Goal: Transaction & Acquisition: Purchase product/service

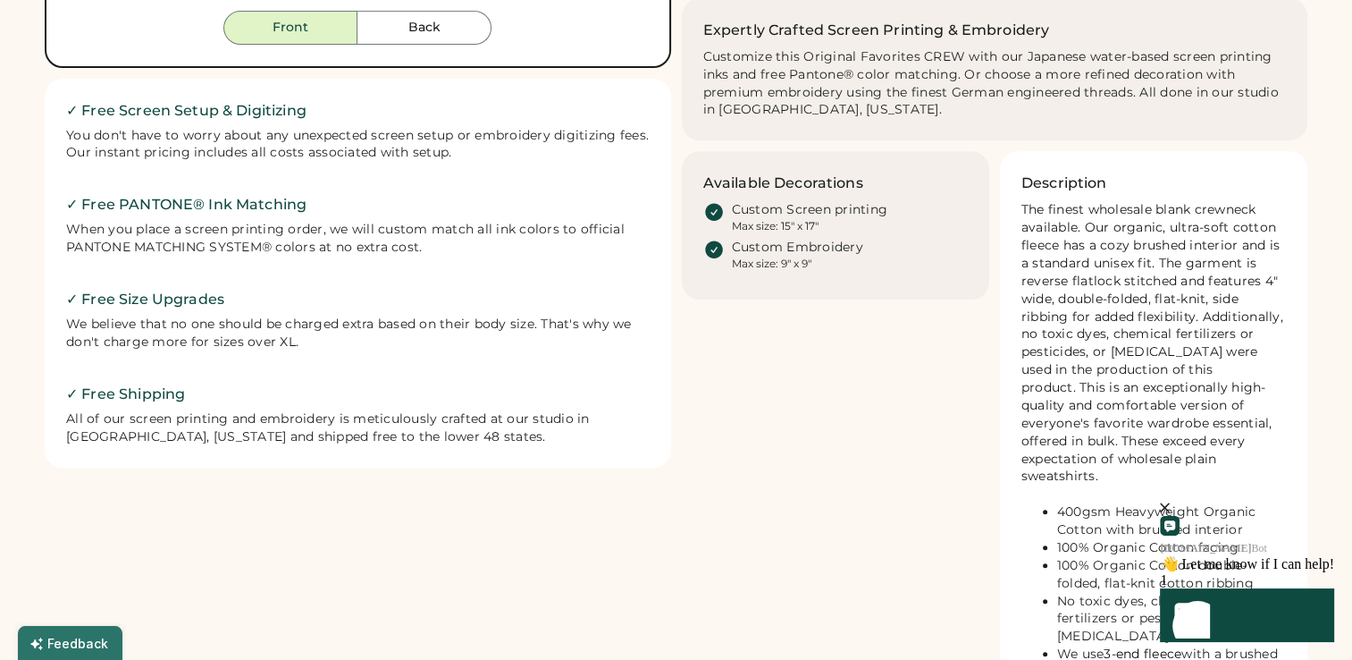
scroll to position [179, 0]
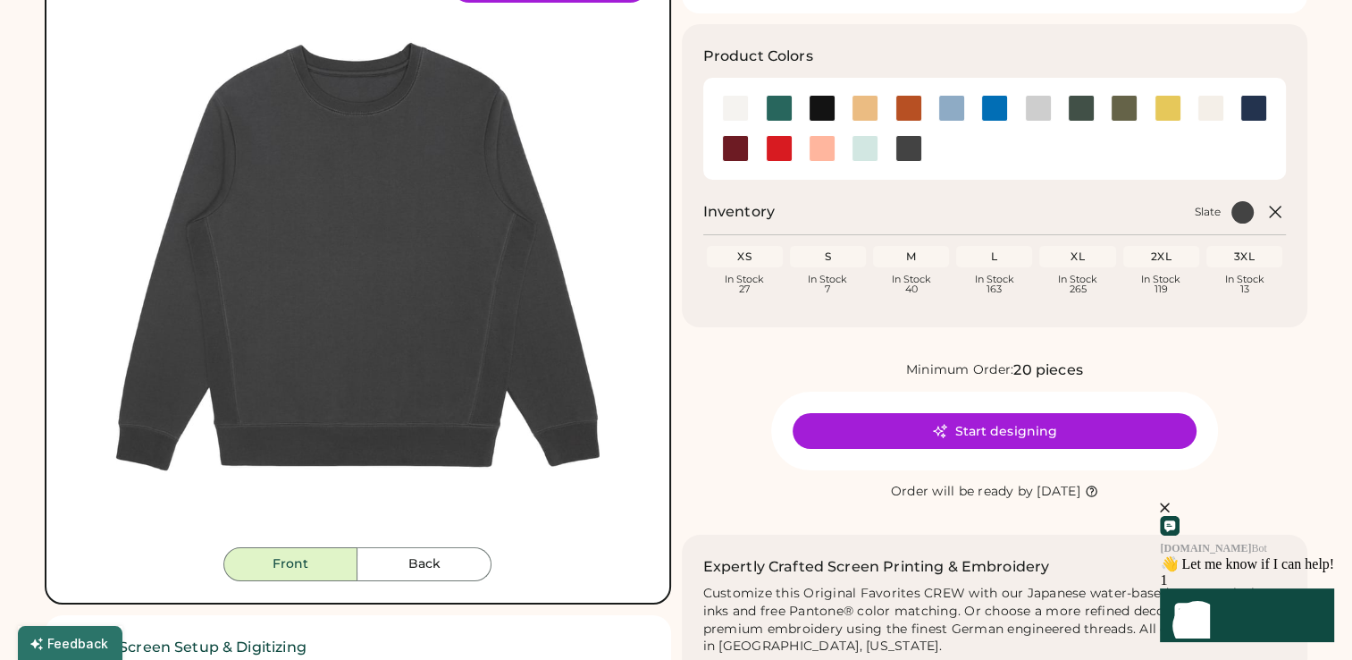
click at [522, 304] on img at bounding box center [358, 257] width 580 height 580
click at [818, 110] on div at bounding box center [822, 108] width 27 height 27
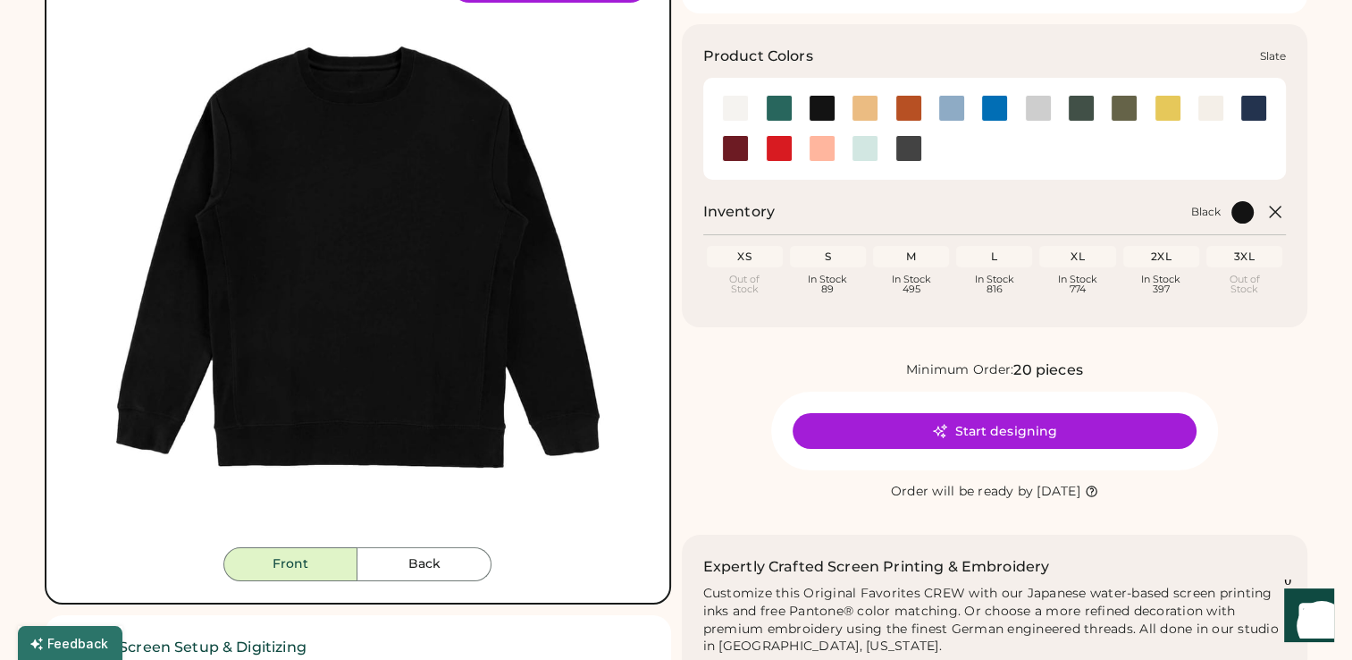
click at [899, 147] on div at bounding box center [909, 148] width 27 height 27
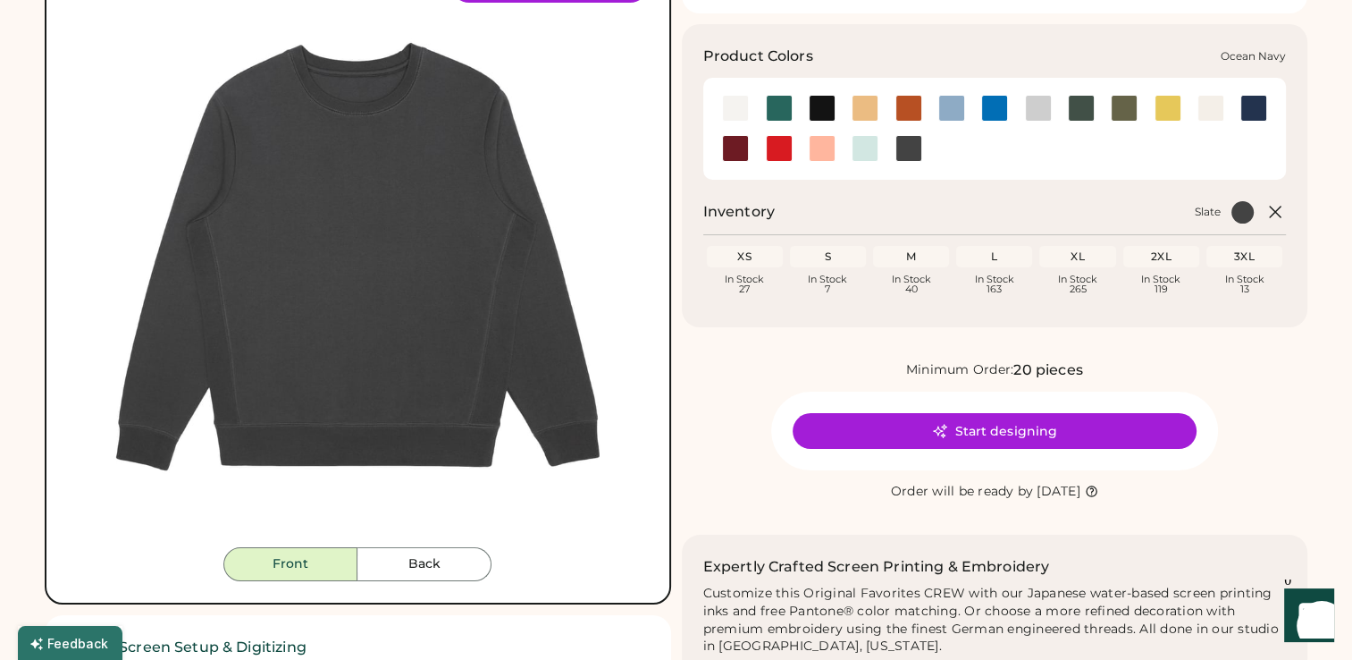
click at [1266, 105] on div at bounding box center [1254, 108] width 27 height 27
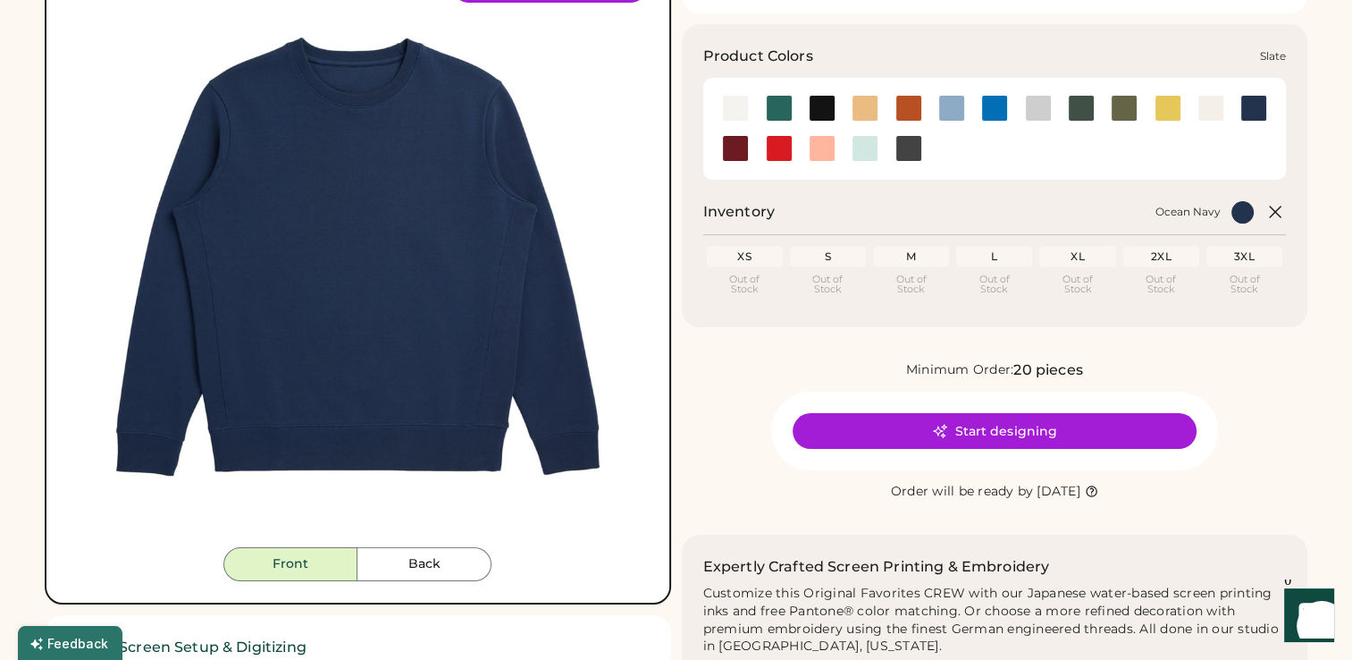
click at [908, 138] on div at bounding box center [909, 148] width 27 height 27
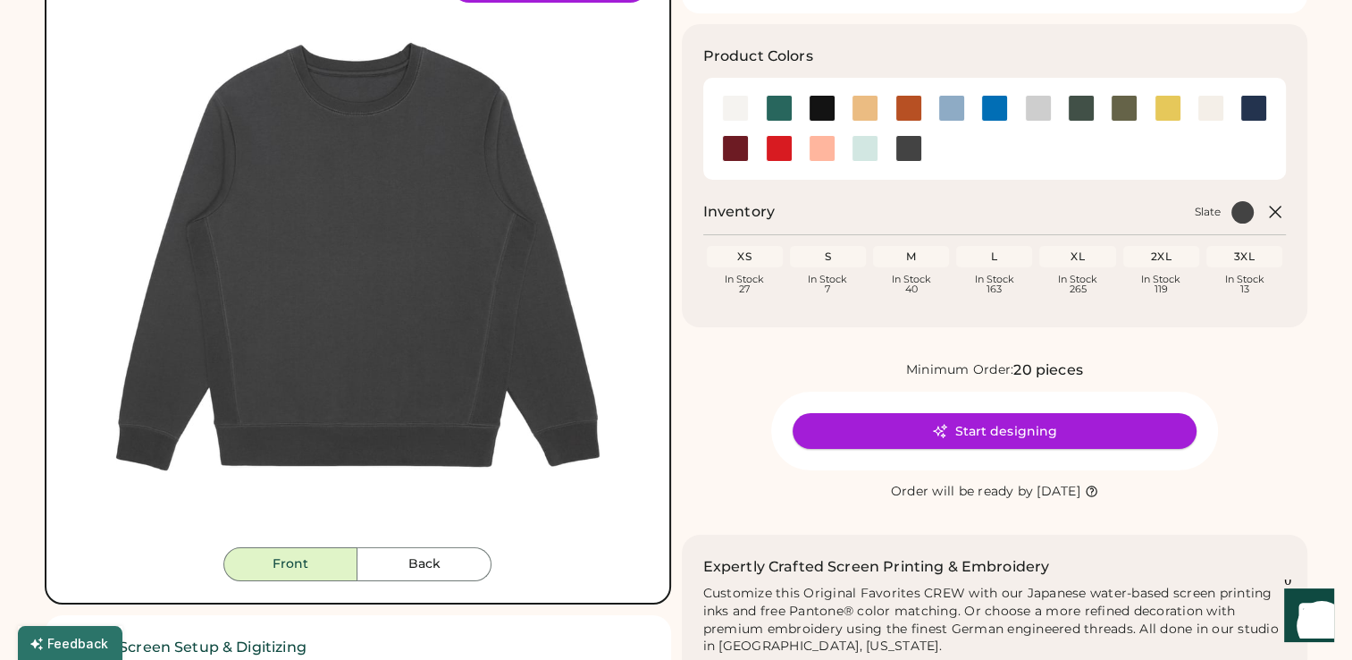
click at [1023, 431] on button "Start designing" at bounding box center [995, 431] width 404 height 36
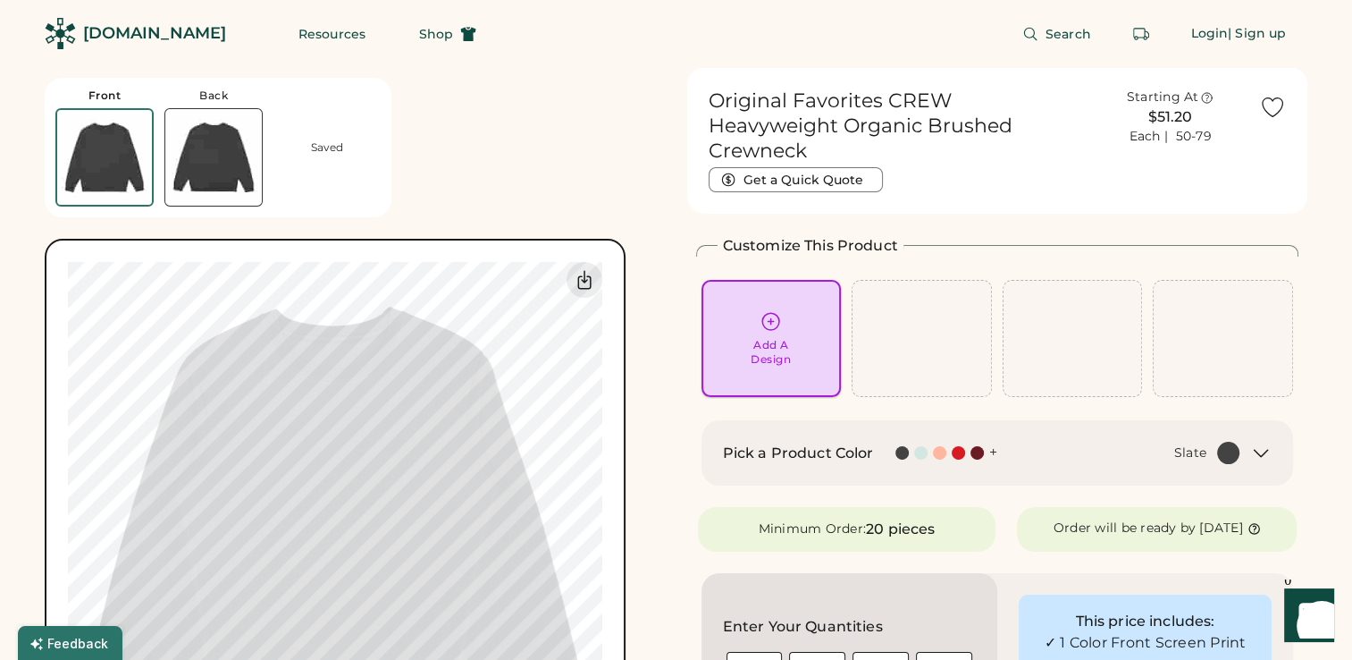
click at [770, 320] on icon at bounding box center [770, 321] width 17 height 17
